Goal: Complete application form: Complete application form

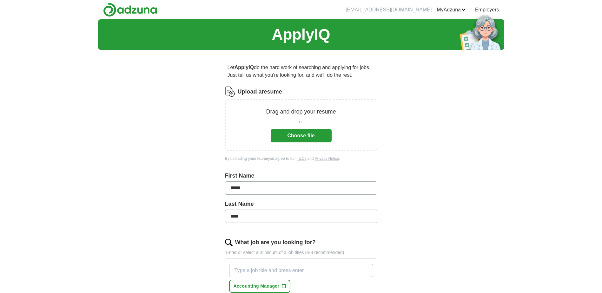
click at [303, 139] on button "Choose file" at bounding box center [301, 135] width 61 height 13
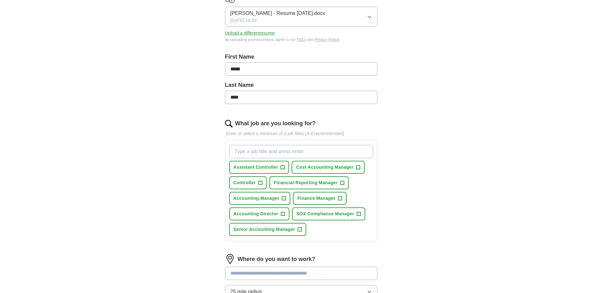
scroll to position [95, 0]
click at [271, 166] on span "Assistant Controller" at bounding box center [256, 166] width 45 height 7
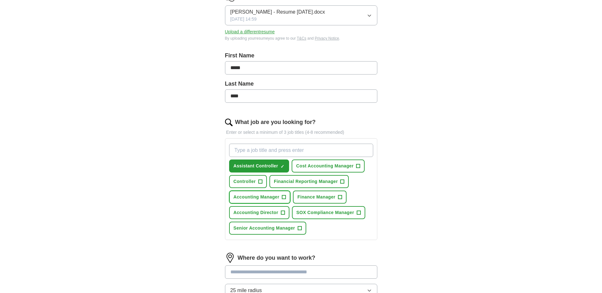
click at [261, 196] on span "Accounting Manager" at bounding box center [257, 197] width 46 height 7
click at [296, 147] on input "What job are you looking for?" at bounding box center [301, 150] width 144 height 13
type input "Accounting Supervisor"
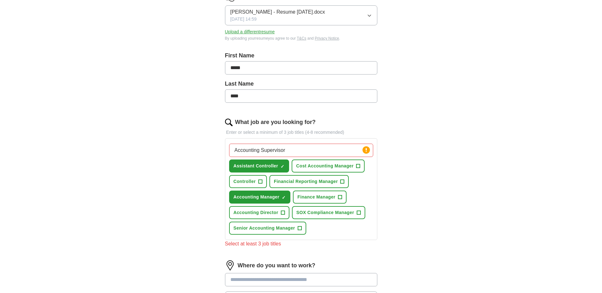
drag, startPoint x: 296, startPoint y: 147, endPoint x: 207, endPoint y: 145, distance: 88.9
click at [207, 145] on div "Let ApplyIQ do the hard work of searching and applying for jobs. Just tell us w…" at bounding box center [301, 173] width 203 height 426
click at [249, 179] on span "Controller" at bounding box center [245, 181] width 22 height 7
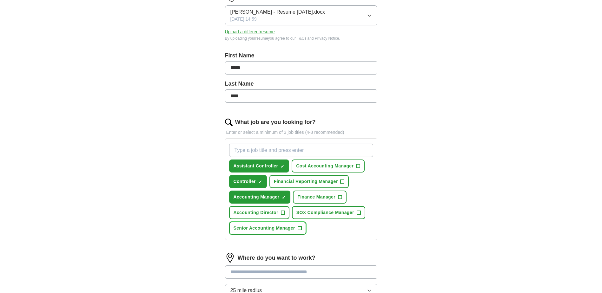
click at [275, 228] on span "Senior Accounting Manager" at bounding box center [265, 228] width 62 height 7
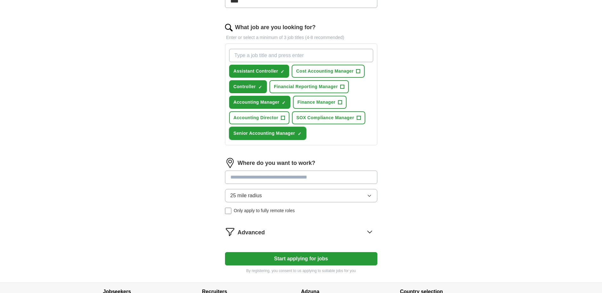
scroll to position [190, 0]
click at [342, 176] on input at bounding box center [301, 176] width 152 height 13
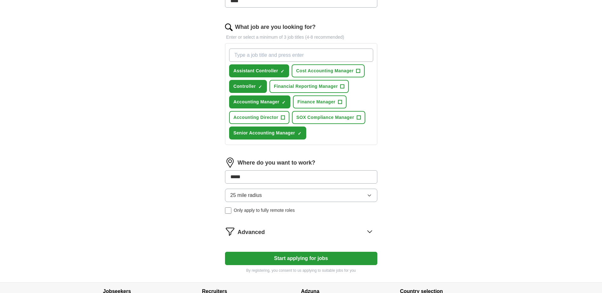
type input "*****"
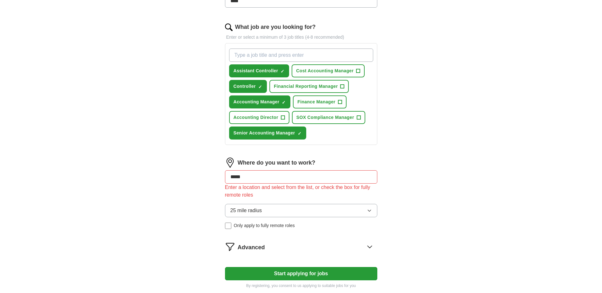
drag, startPoint x: 291, startPoint y: 176, endPoint x: 222, endPoint y: 172, distance: 69.3
click at [222, 172] on div "Let ApplyIQ do the hard work of searching and applying for jobs. Just tell us w…" at bounding box center [301, 80] width 203 height 433
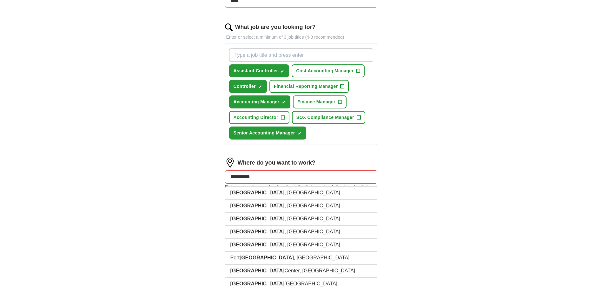
type input "**********"
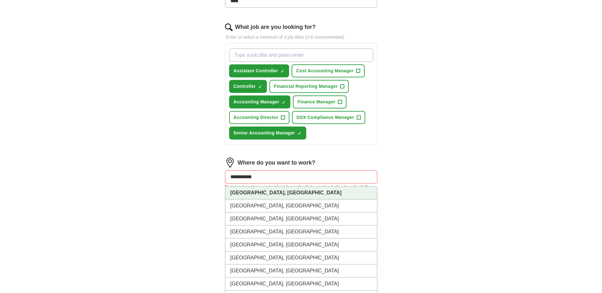
click at [247, 195] on strong "[GEOGRAPHIC_DATA], [GEOGRAPHIC_DATA]" at bounding box center [285, 192] width 111 height 5
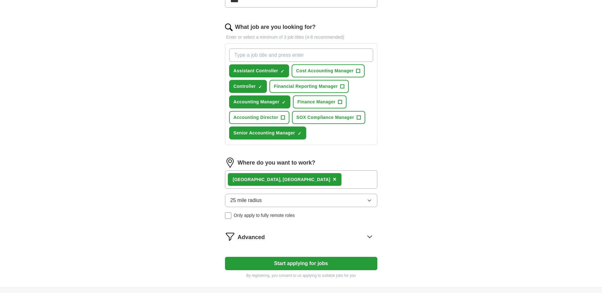
click at [372, 200] on button "25 mile radius" at bounding box center [301, 200] width 152 height 13
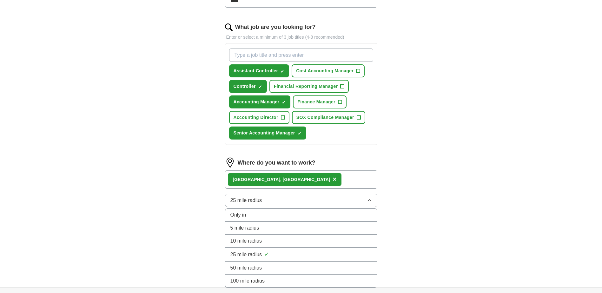
click at [280, 266] on div "50 mile radius" at bounding box center [301, 268] width 142 height 8
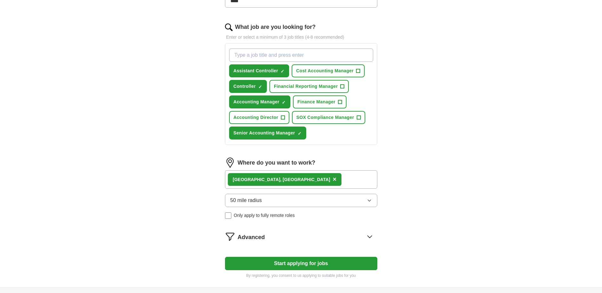
click at [372, 238] on icon at bounding box center [370, 237] width 10 height 10
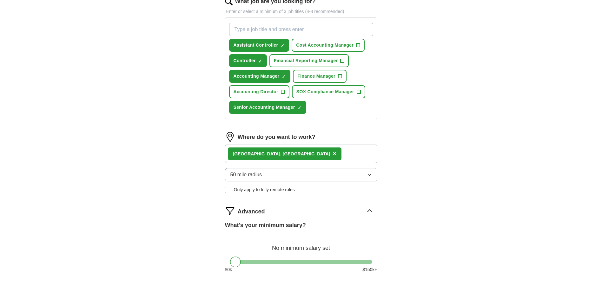
scroll to position [254, 0]
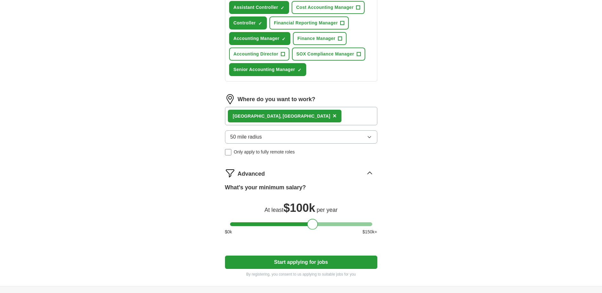
drag, startPoint x: 235, startPoint y: 226, endPoint x: 313, endPoint y: 226, distance: 77.4
click at [313, 226] on div at bounding box center [312, 224] width 11 height 11
click at [300, 266] on button "Start applying for jobs" at bounding box center [301, 262] width 152 height 13
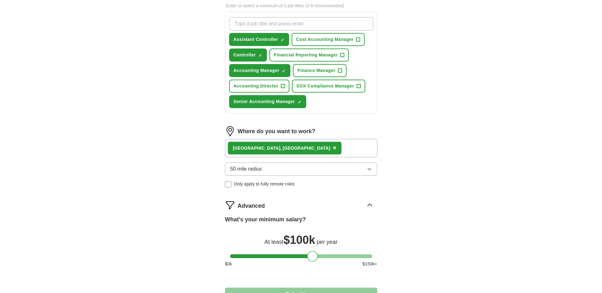
select select "**"
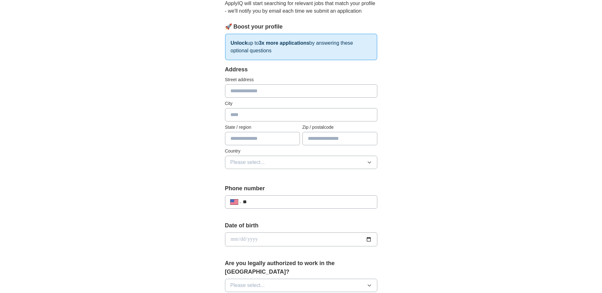
scroll to position [0, 0]
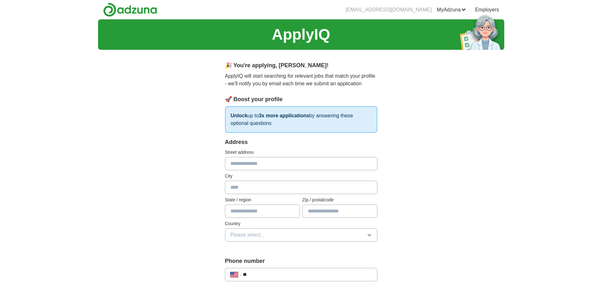
click at [295, 157] on div "Street address" at bounding box center [301, 159] width 152 height 21
click at [295, 162] on input "text" at bounding box center [301, 163] width 152 height 13
type input "**********"
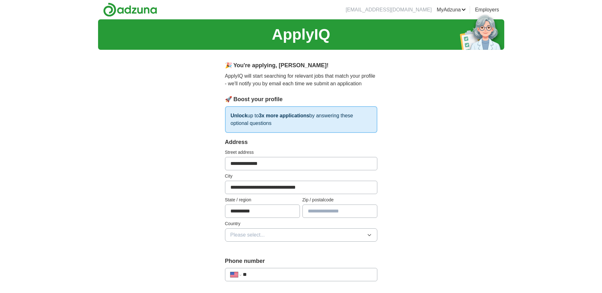
type input "*****"
click at [236, 235] on span "Please select..." at bounding box center [247, 235] width 35 height 8
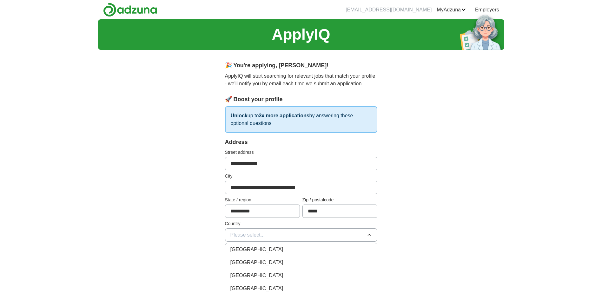
click at [239, 263] on span "[GEOGRAPHIC_DATA]" at bounding box center [256, 263] width 53 height 8
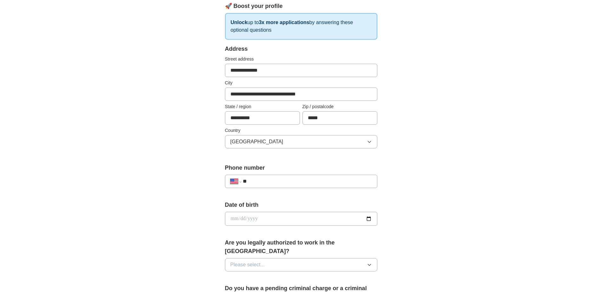
scroll to position [95, 0]
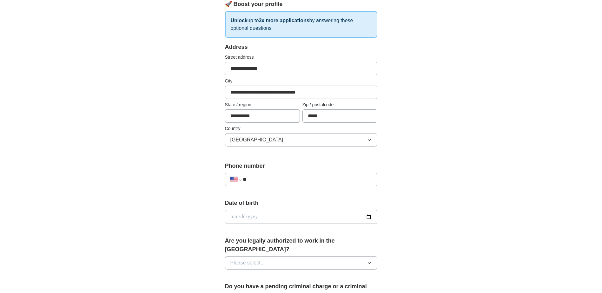
click at [274, 179] on input "**" at bounding box center [307, 180] width 129 height 8
type input "**********"
click at [275, 256] on button "Please select..." at bounding box center [301, 262] width 152 height 13
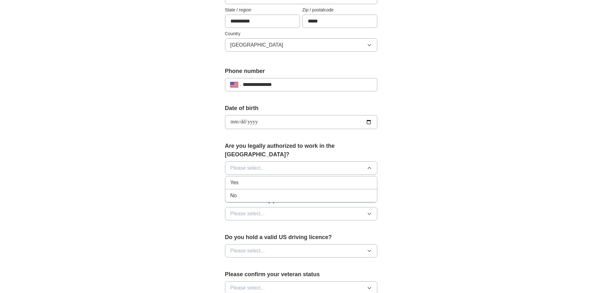
scroll to position [190, 0]
click at [252, 179] on div "Yes" at bounding box center [301, 183] width 142 height 8
click at [255, 210] on span "Please select..." at bounding box center [247, 214] width 35 height 8
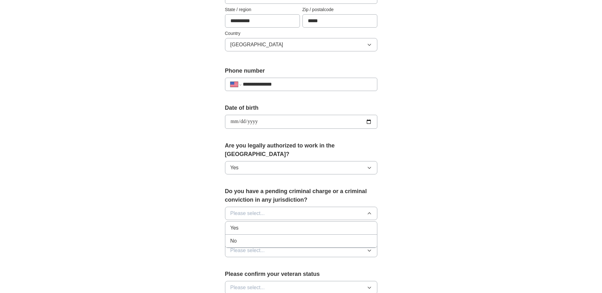
click at [242, 237] on div "No" at bounding box center [301, 241] width 142 height 8
click at [249, 247] on span "Please select..." at bounding box center [247, 251] width 35 height 8
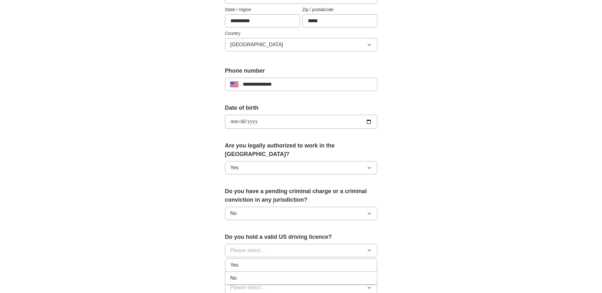
click at [239, 262] on div "Yes" at bounding box center [301, 266] width 142 height 8
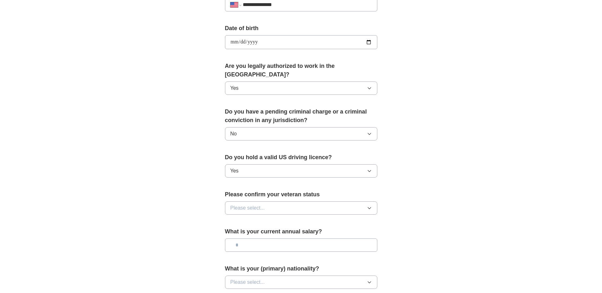
scroll to position [317, 0]
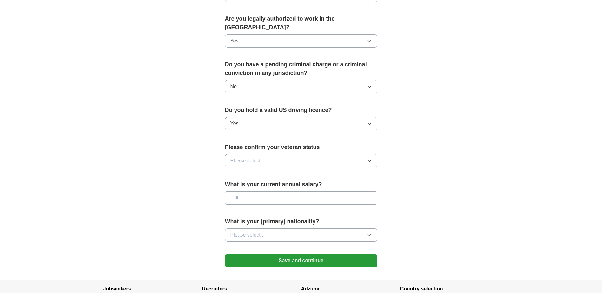
click at [371, 158] on icon "button" at bounding box center [369, 160] width 5 height 5
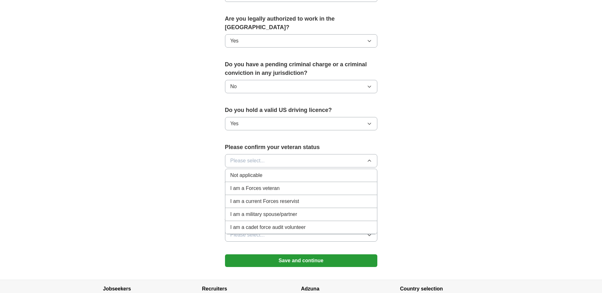
scroll to position [349, 0]
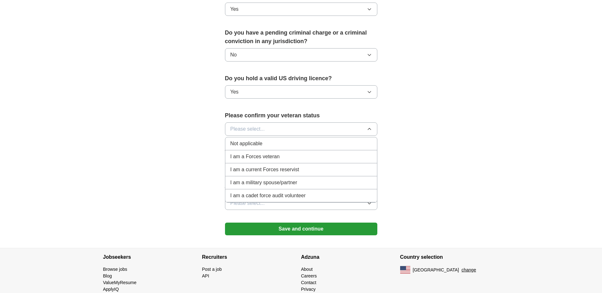
click at [262, 140] on div "Not applicable" at bounding box center [301, 144] width 142 height 8
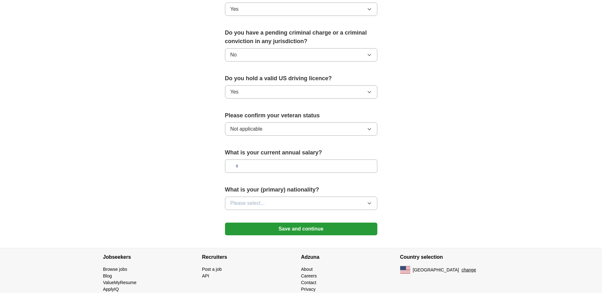
click at [280, 160] on input "text" at bounding box center [301, 166] width 152 height 13
type input "********"
click at [262, 200] on span "Please select..." at bounding box center [247, 204] width 35 height 8
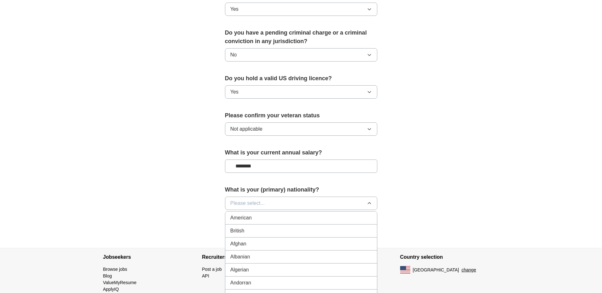
click at [257, 214] on div "American" at bounding box center [301, 218] width 142 height 8
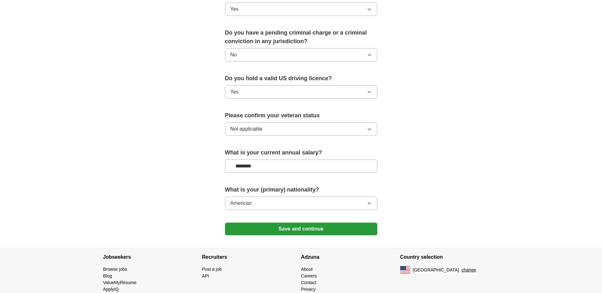
click at [289, 223] on button "Save and continue" at bounding box center [301, 229] width 152 height 13
